Goal: Task Accomplishment & Management: Complete application form

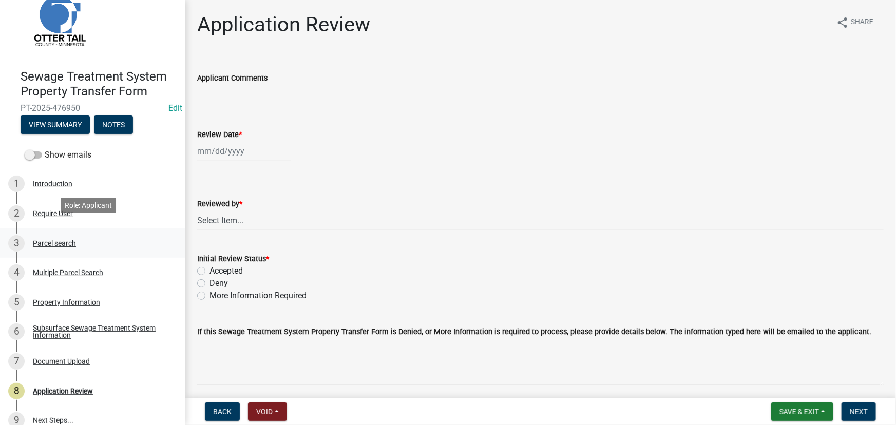
scroll to position [43, 0]
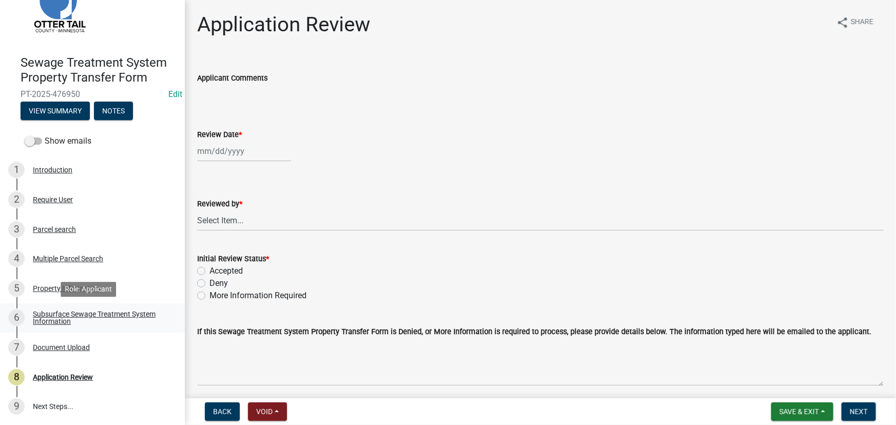
click at [75, 314] on div "Subsurface Sewage Treatment System Information" at bounding box center [101, 318] width 136 height 14
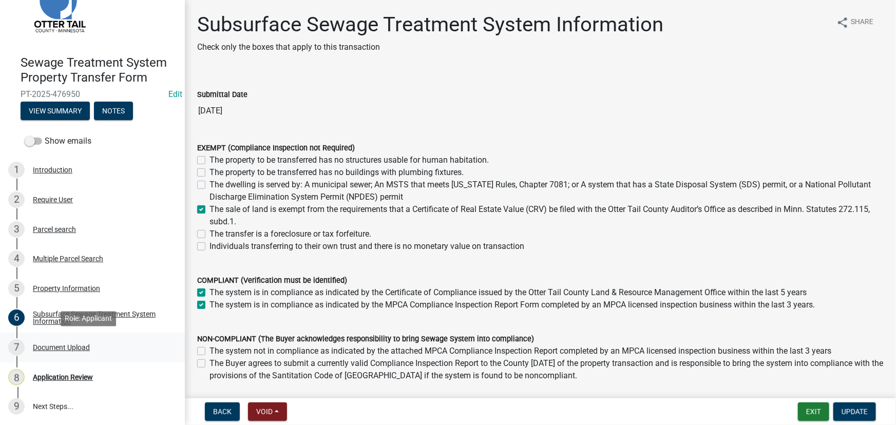
click at [77, 341] on div "7 Document Upload" at bounding box center [88, 347] width 160 height 16
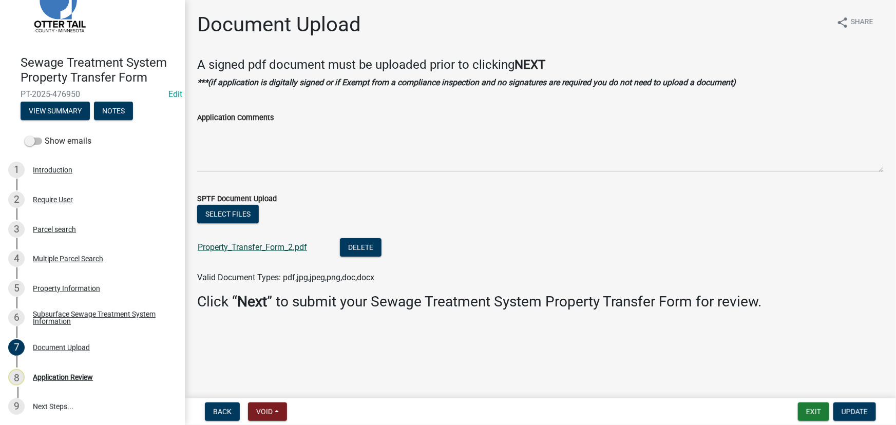
click at [241, 246] on link "Property_Transfer_Form_2.pdf" at bounding box center [252, 247] width 109 height 10
click at [70, 318] on div "Subsurface Sewage Treatment System Information" at bounding box center [101, 318] width 136 height 14
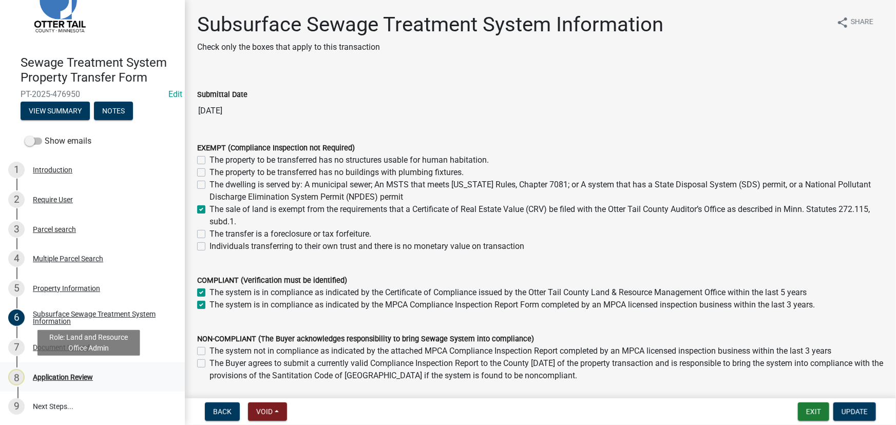
click at [62, 372] on div "8 Application Review" at bounding box center [88, 377] width 160 height 16
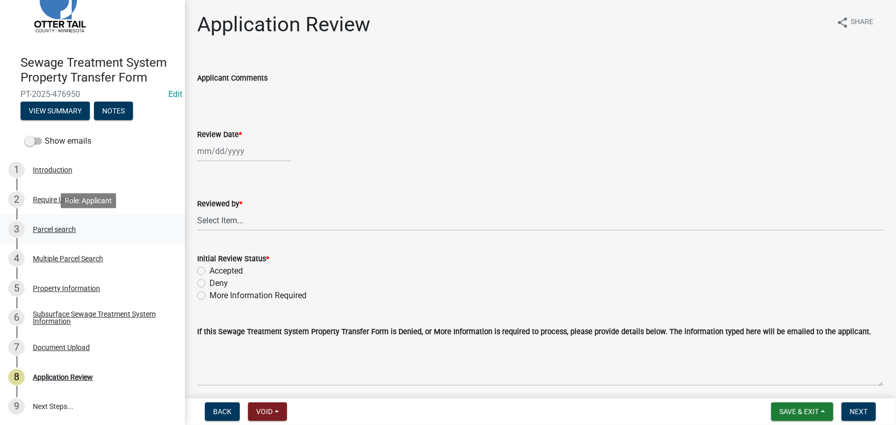
click at [49, 221] on div "3 Parcel search" at bounding box center [88, 229] width 160 height 16
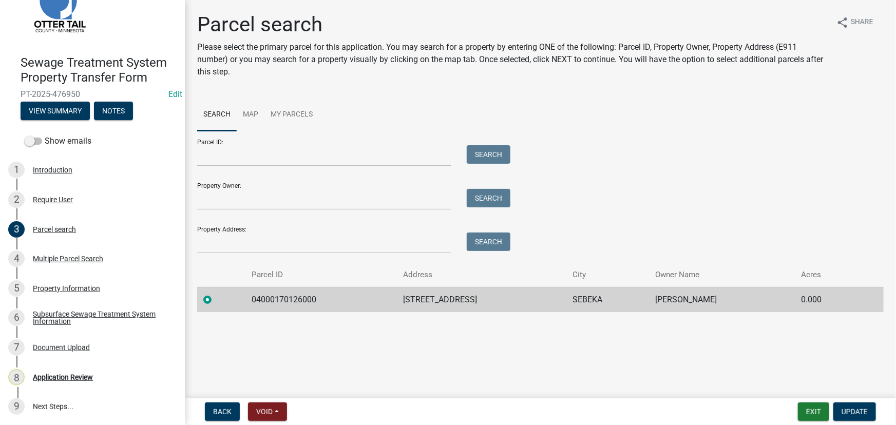
click at [278, 314] on div "Parcel search Please select the primary parcel for this application. You may se…" at bounding box center [540, 166] width 702 height 309
click at [287, 295] on td "04000170126000" at bounding box center [320, 299] width 151 height 25
copy td "04000170126000"
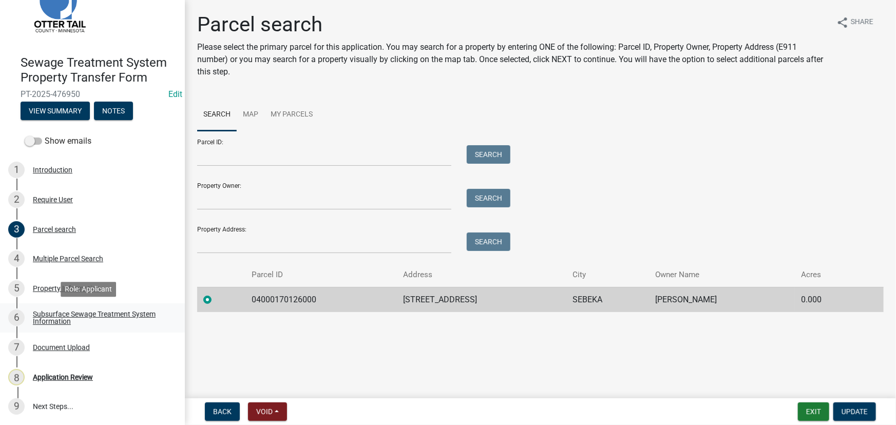
click at [57, 311] on div "Subsurface Sewage Treatment System Information" at bounding box center [101, 318] width 136 height 14
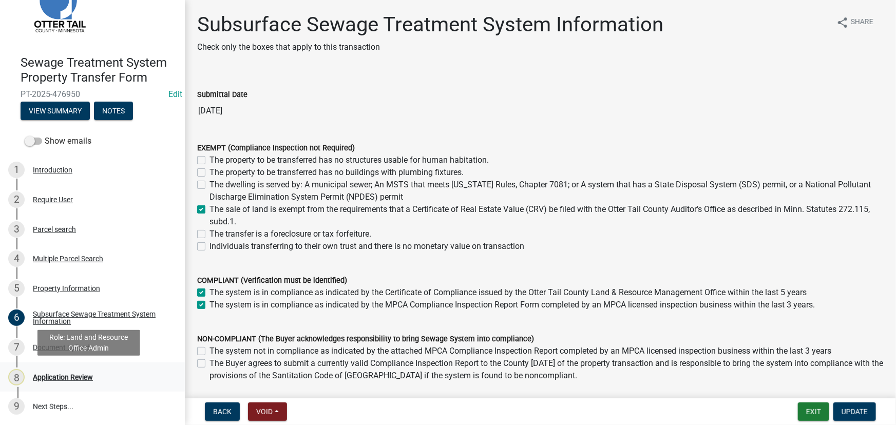
click at [51, 379] on div "Application Review" at bounding box center [63, 377] width 60 height 7
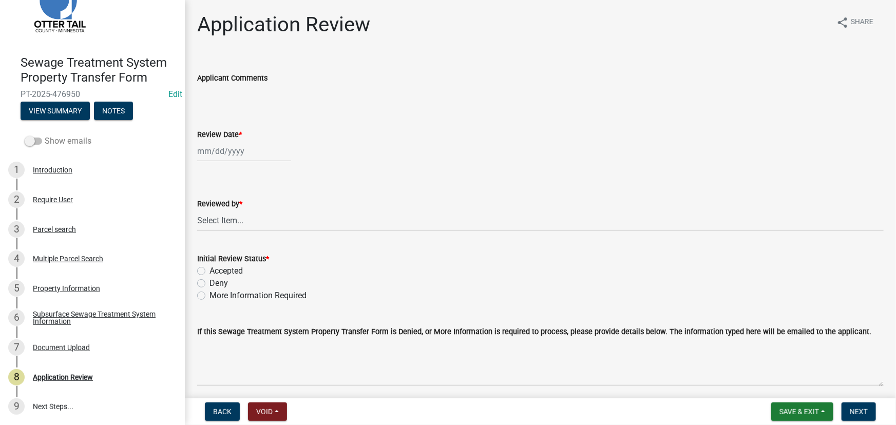
click at [51, 141] on label "Show emails" at bounding box center [58, 141] width 67 height 12
click at [45, 135] on input "Show emails" at bounding box center [45, 135] width 0 height 0
click at [60, 116] on button "View Summary" at bounding box center [55, 111] width 69 height 18
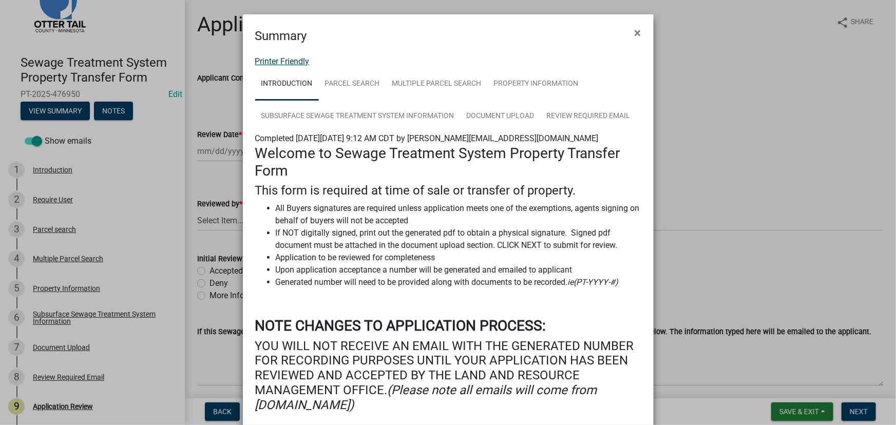
click at [284, 57] on link "Printer Friendly" at bounding box center [282, 61] width 54 height 10
click at [233, 120] on ngb-modal-window "Summary × Printer Friendly Introduction Parcel search Multiple Parcel Search Pr…" at bounding box center [448, 212] width 896 height 425
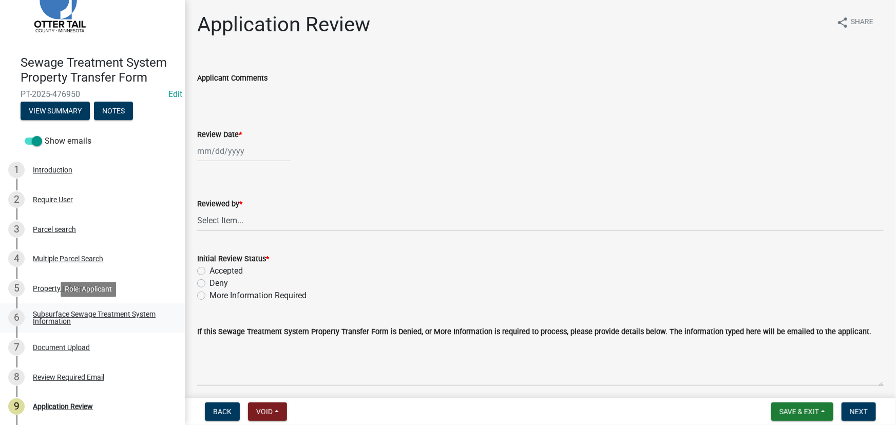
click at [76, 314] on div "Subsurface Sewage Treatment System Information" at bounding box center [101, 318] width 136 height 14
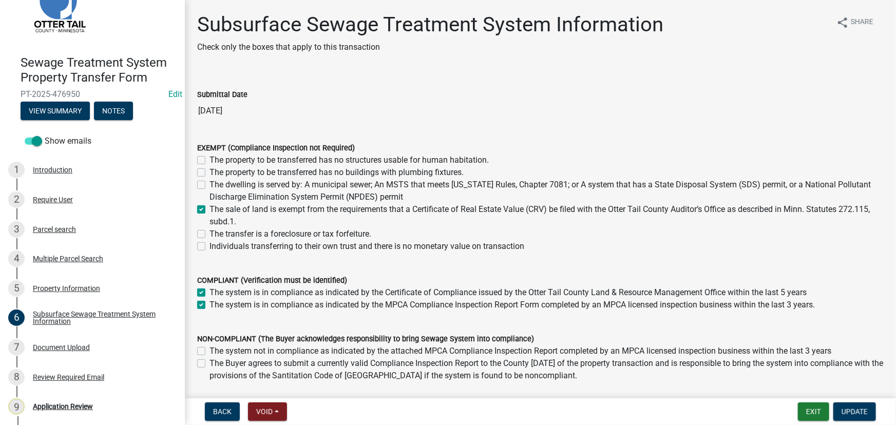
click at [209, 288] on label "The system is in compliance as indicated by the Certificate of Compliance issue…" at bounding box center [507, 292] width 597 height 12
click at [209, 288] on input "The system is in compliance as indicated by the Certificate of Compliance issue…" at bounding box center [212, 289] width 7 height 7
checkbox input "false"
click at [209, 302] on label "The system is in compliance as indicated by the MPCA Compliance Inspection Repo…" at bounding box center [511, 305] width 605 height 12
click at [209, 302] on input "The system is in compliance as indicated by the MPCA Compliance Inspection Repo…" at bounding box center [212, 302] width 7 height 7
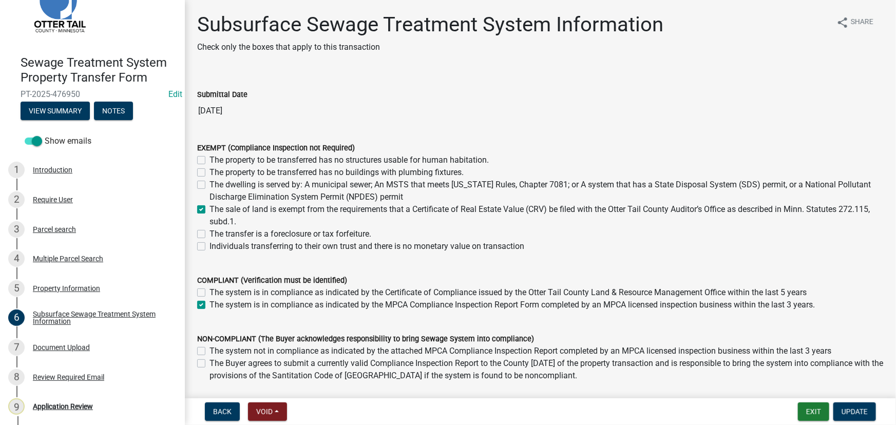
checkbox input "false"
click at [842, 410] on span "Update" at bounding box center [855, 412] width 26 height 8
click at [867, 412] on span "Update" at bounding box center [855, 412] width 26 height 8
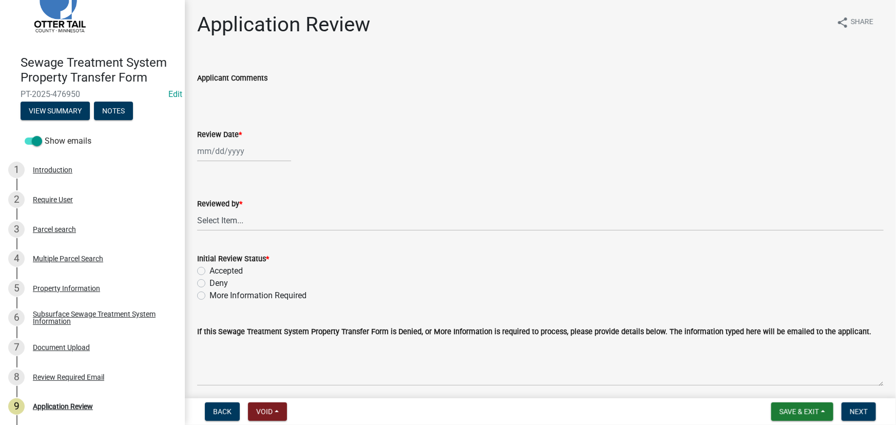
select select "9"
select select "2025"
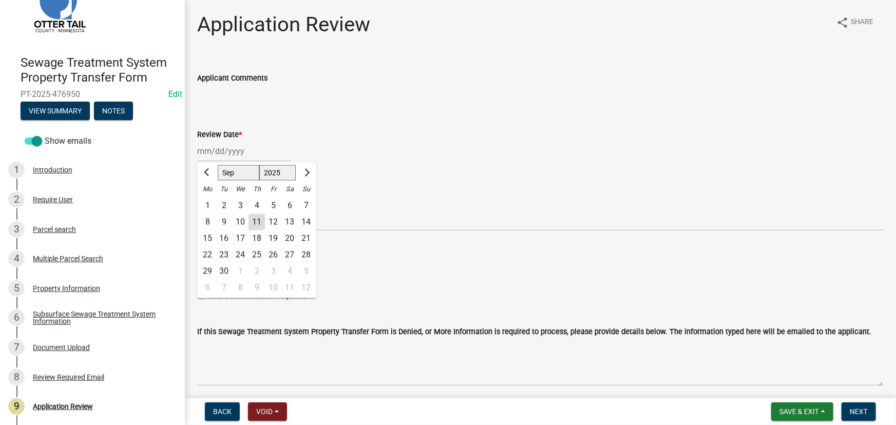
click at [215, 157] on div "Jan Feb Mar Apr May Jun Jul Aug Sep Oct Nov Dec 1525 1526 1527 1528 1529 1530 1…" at bounding box center [244, 151] width 94 height 21
click at [231, 101] on input "Applicant Comments" at bounding box center [540, 94] width 686 height 21
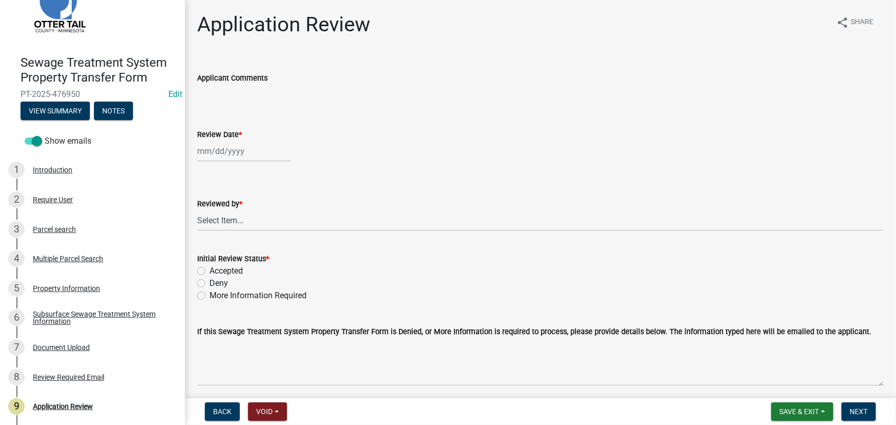
click at [230, 47] on div "Application Review share Share Applicant Comments Review Date * Reviewed by * S…" at bounding box center [540, 207] width 702 height 391
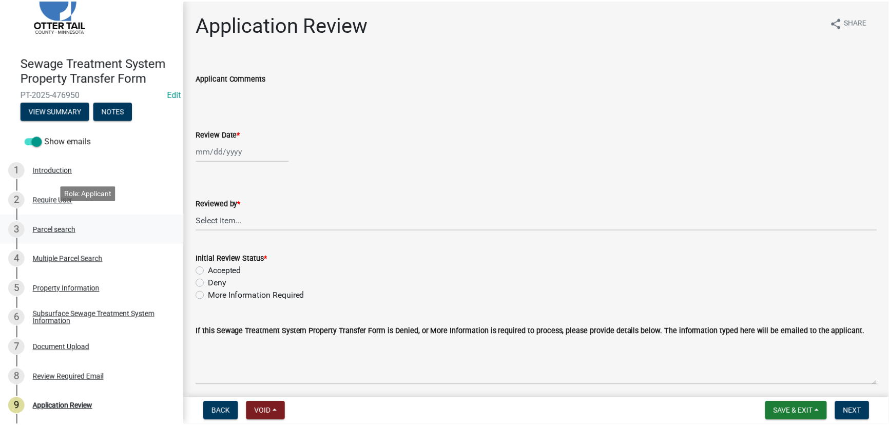
scroll to position [72, 0]
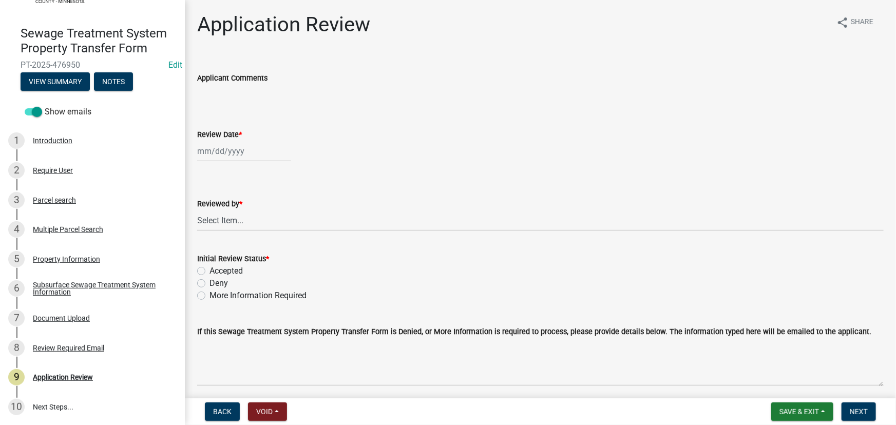
select select "9"
select select "2025"
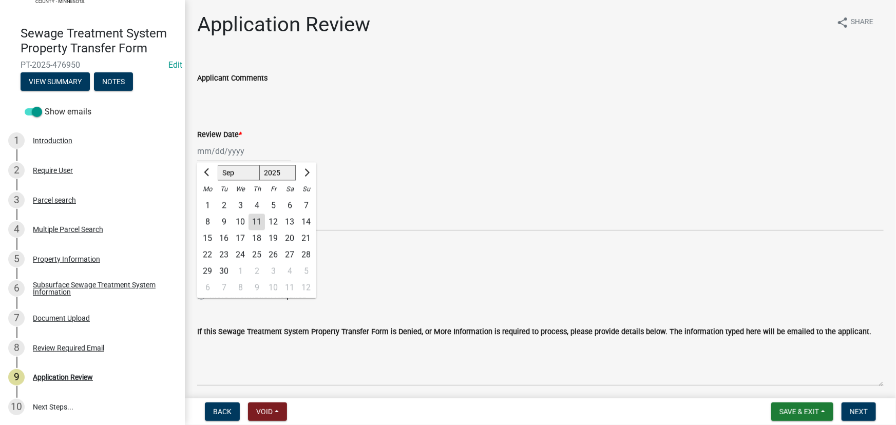
click at [227, 150] on div "Jan Feb Mar Apr May Jun Jul Aug Sep Oct Nov Dec 1525 1526 1527 1528 1529 1530 1…" at bounding box center [244, 151] width 94 height 21
click at [254, 221] on div "11" at bounding box center [257, 222] width 16 height 16
type input "09/11/2025"
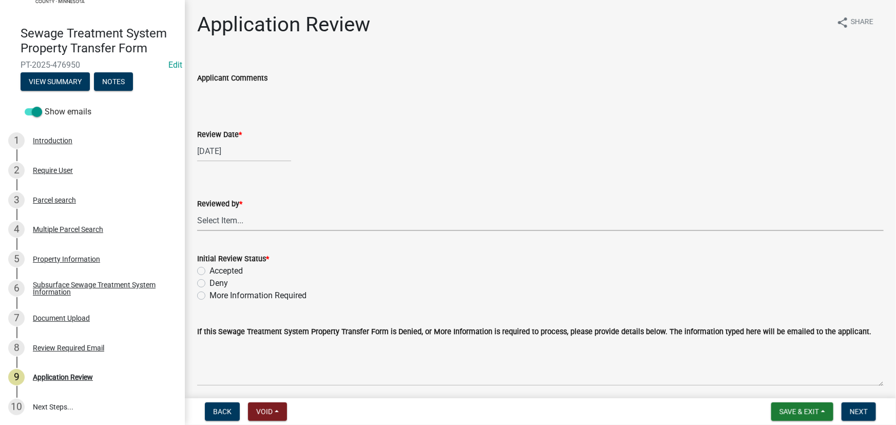
click at [251, 221] on select "Select Item... Alexis Newark Amy Busko Andrea Perales Brittany Tollefson Christ…" at bounding box center [540, 220] width 686 height 21
click at [197, 210] on select "Select Item... Alexis Newark Amy Busko Andrea Perales Brittany Tollefson Christ…" at bounding box center [540, 220] width 686 height 21
select select "190fd4c8-42ef-492b-a4a0-a0213555944c"
click at [227, 267] on label "Accepted" at bounding box center [225, 271] width 33 height 12
click at [216, 267] on input "Accepted" at bounding box center [212, 268] width 7 height 7
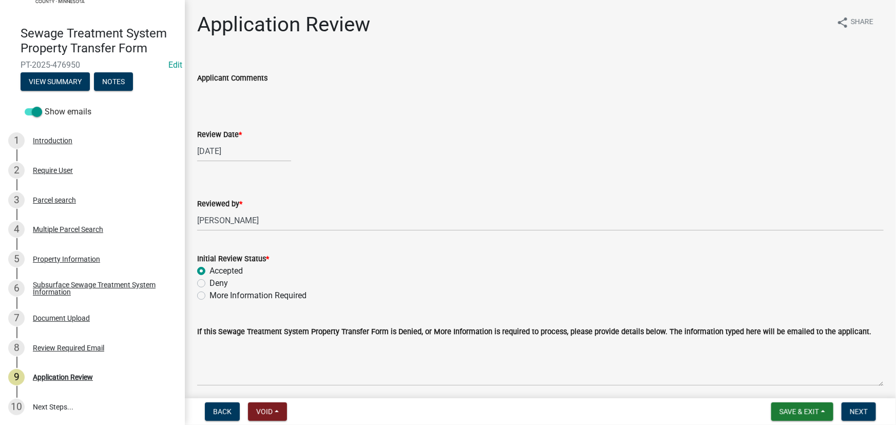
radio input "true"
click at [867, 416] on span "Next" at bounding box center [859, 412] width 18 height 8
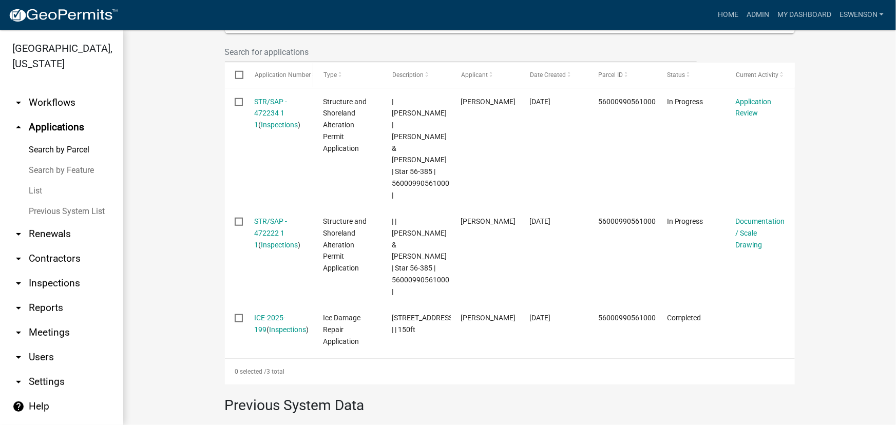
scroll to position [46, 0]
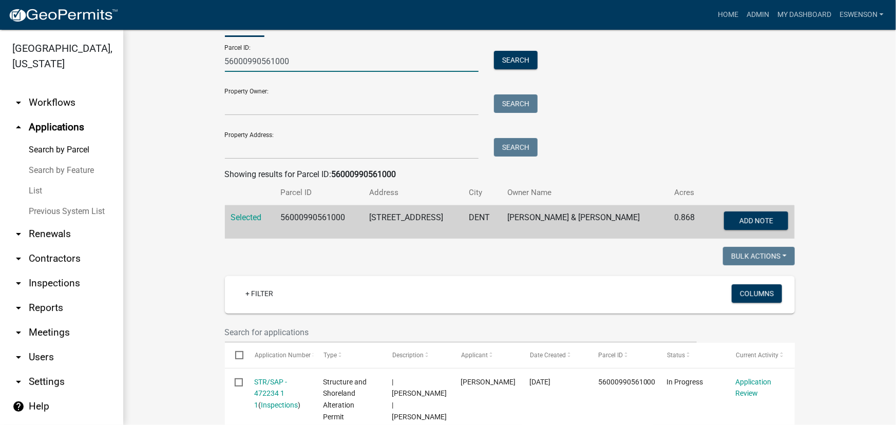
click at [261, 65] on input "56000990561000" at bounding box center [352, 61] width 254 height 21
click at [262, 65] on input "56000990561000" at bounding box center [352, 61] width 254 height 21
paste input "04000170126"
type input "04000170126000"
click at [496, 56] on button "Search" at bounding box center [516, 60] width 44 height 18
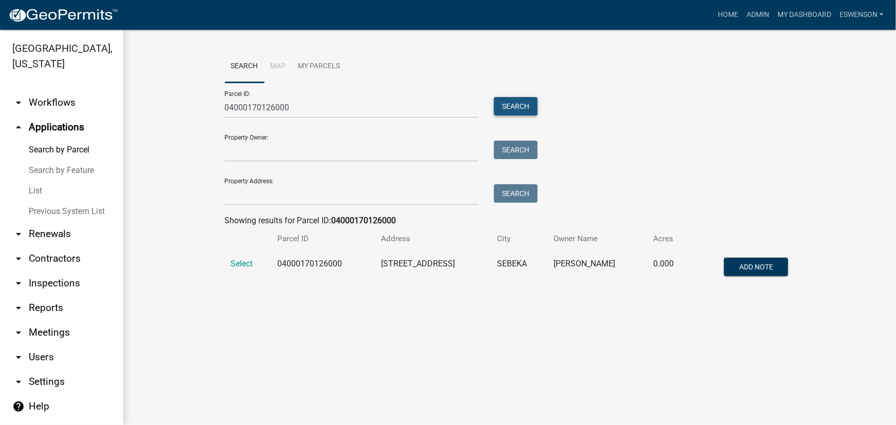
scroll to position [0, 0]
click at [236, 266] on span "Select" at bounding box center [242, 264] width 22 height 10
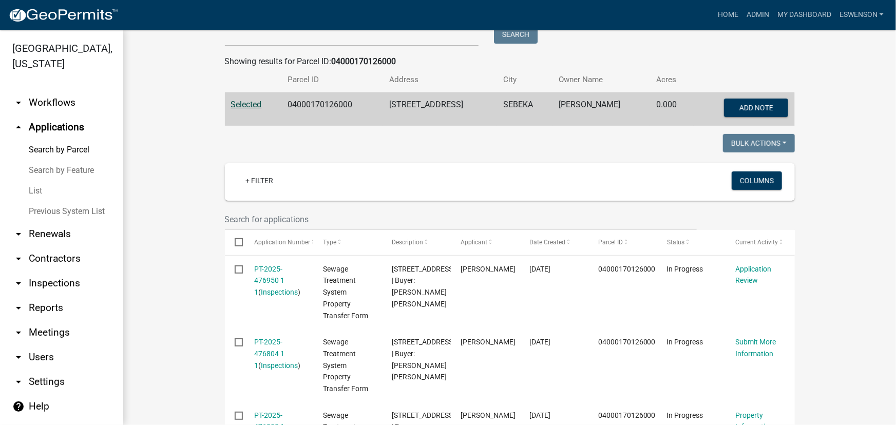
scroll to position [151, 0]
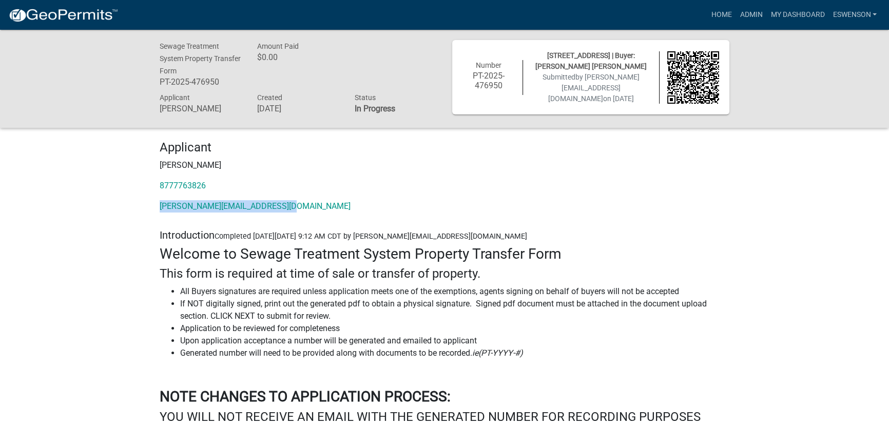
drag, startPoint x: 308, startPoint y: 200, endPoint x: 149, endPoint y: 204, distance: 158.7
copy link "[PERSON_NAME][EMAIL_ADDRESS][DOMAIN_NAME]"
drag, startPoint x: 534, startPoint y: 56, endPoint x: 596, endPoint y: 57, distance: 61.1
click at [596, 57] on div "[STREET_ADDRESS] | Buyer: [PERSON_NAME] [PERSON_NAME] Submitted by [PERSON_NAME…" at bounding box center [591, 77] width 136 height 54
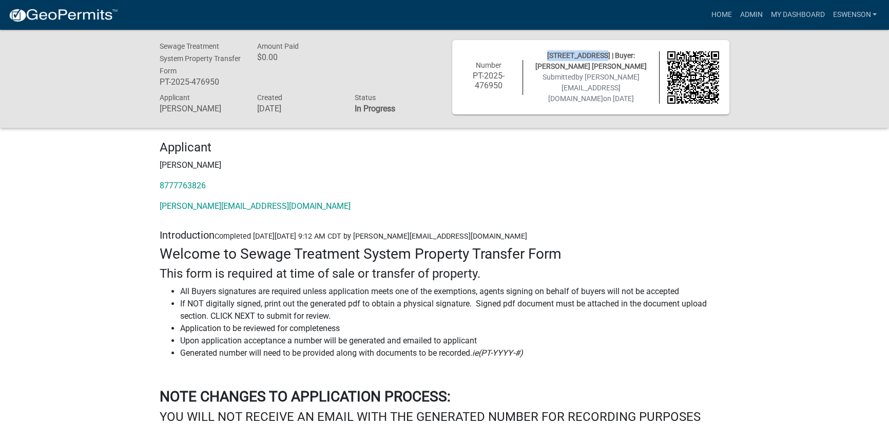
copy span "[STREET_ADDRESS]"
